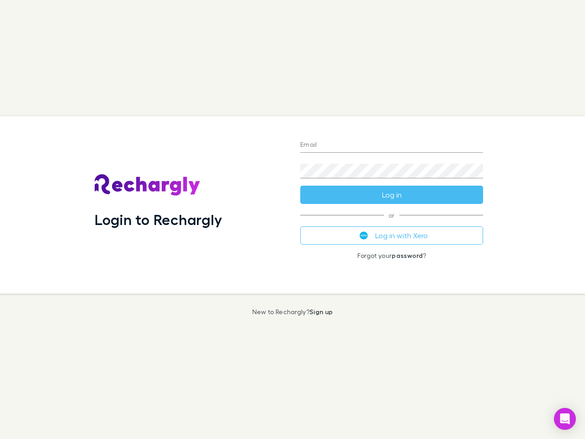
click at [293, 219] on div "Login to Rechargly" at bounding box center [190, 204] width 206 height 177
click at [392, 145] on input "Email" at bounding box center [391, 145] width 183 height 15
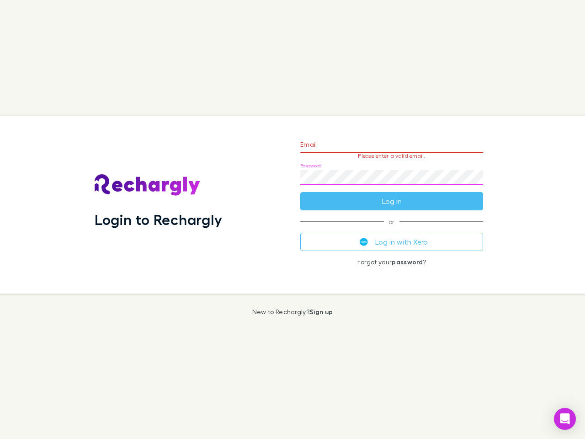
click at [392, 195] on form "Email Please enter a valid email. Password Log in" at bounding box center [391, 171] width 183 height 80
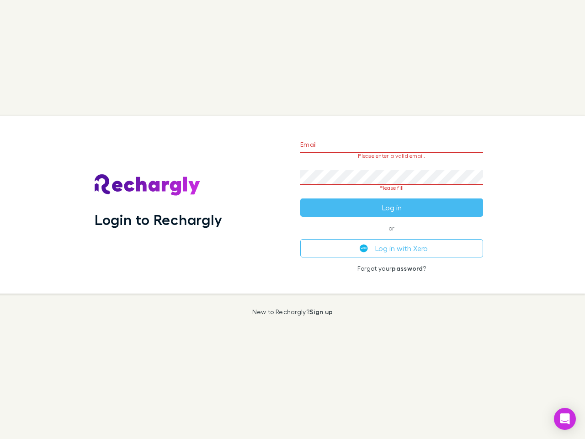
click at [392, 235] on div "Email Please enter a valid email. Password Please fill Log in or Log in with Xe…" at bounding box center [391, 204] width 197 height 177
click at [565, 419] on icon "Open Intercom Messenger" at bounding box center [565, 418] width 10 height 11
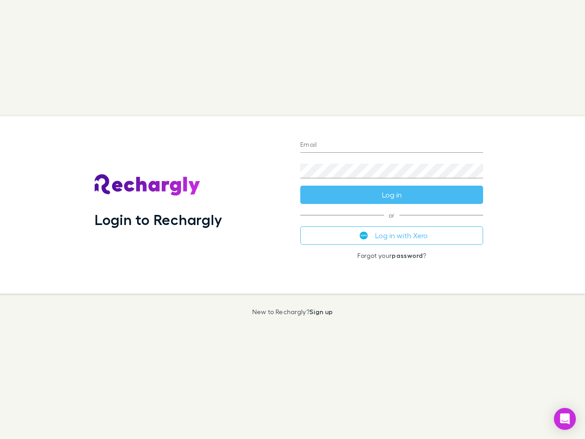
click at [293, 219] on div "Login to Rechargly" at bounding box center [190, 204] width 206 height 177
click at [392, 145] on input "Email" at bounding box center [391, 145] width 183 height 15
click at [392, 195] on button "Log in" at bounding box center [391, 195] width 183 height 18
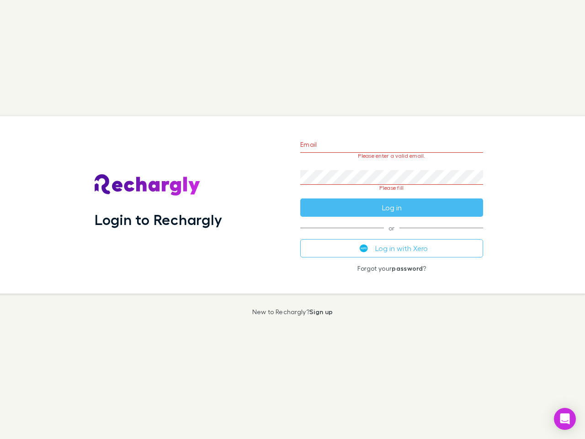
click at [392, 235] on div "Email Please enter a valid email. Password Please fill Log in or Log in with Xe…" at bounding box center [391, 204] width 197 height 177
click at [565, 419] on icon "Open Intercom Messenger" at bounding box center [565, 418] width 10 height 11
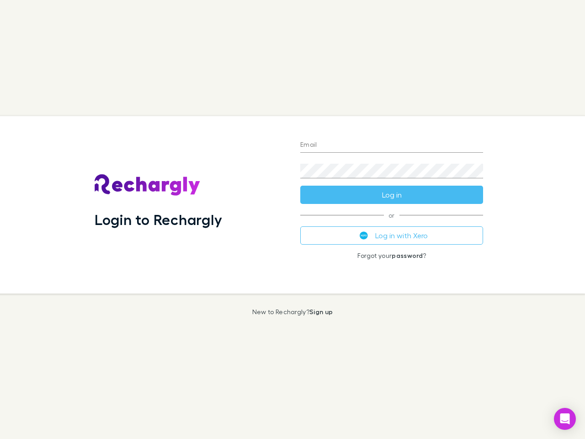
click at [293, 219] on div "Login to Rechargly" at bounding box center [190, 204] width 206 height 177
click at [392, 145] on input "Email" at bounding box center [391, 145] width 183 height 15
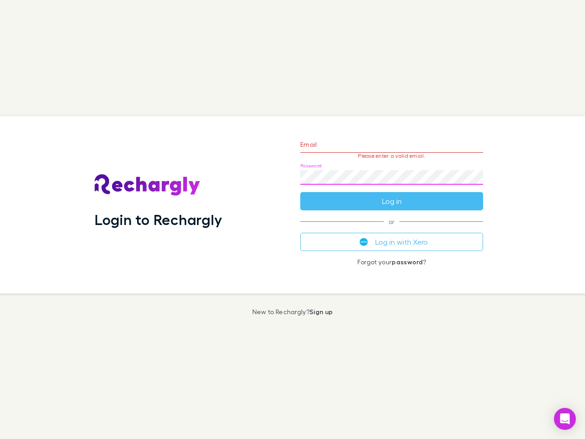
click at [392, 195] on form "Email Please enter a valid email. Password Log in" at bounding box center [391, 171] width 183 height 80
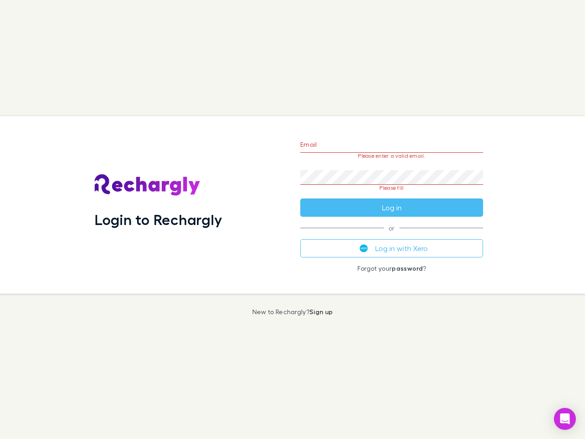
click at [392, 235] on div "Email Please enter a valid email. Password Please fill Log in or Log in with Xe…" at bounding box center [391, 204] width 197 height 177
click at [565, 419] on icon "Open Intercom Messenger" at bounding box center [565, 418] width 10 height 11
